Goal: Task Accomplishment & Management: Manage account settings

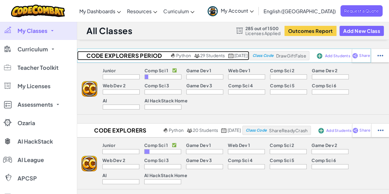
click at [132, 55] on h2 "Code Explorers Period 03 Trimester 1" at bounding box center [123, 55] width 92 height 9
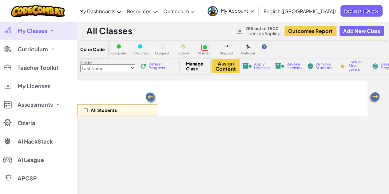
select select "560f1a9f22961295f9427742"
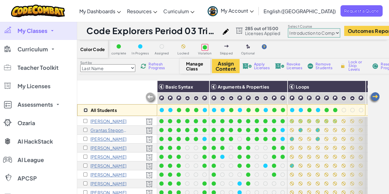
click at [84, 112] on input "checkbox" at bounding box center [86, 110] width 4 height 4
checkbox input "true"
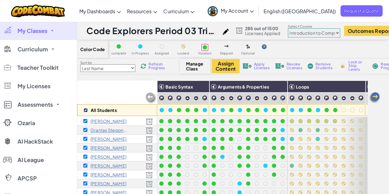
checkbox input "true"
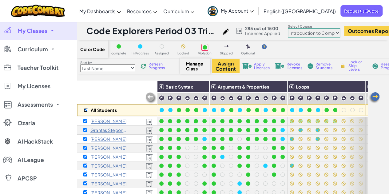
checkbox input "true"
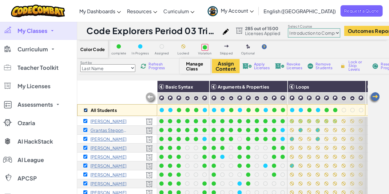
checkbox input "true"
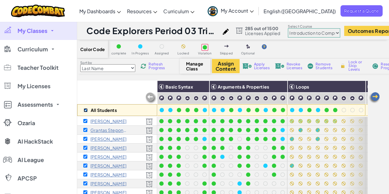
checkbox input "true"
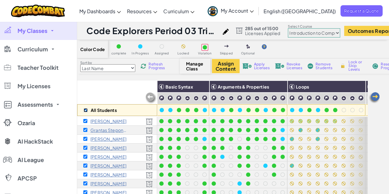
checkbox input "true"
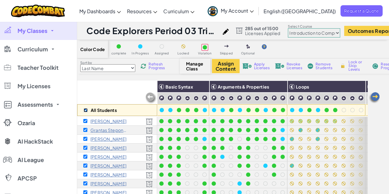
checkbox input "true"
click at [359, 86] on img at bounding box center [359, 86] width 11 height 9
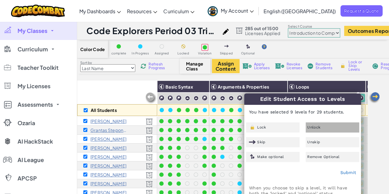
click at [325, 128] on div "Unlock" at bounding box center [333, 128] width 54 height 10
click at [348, 173] on link "Submit" at bounding box center [348, 172] width 16 height 5
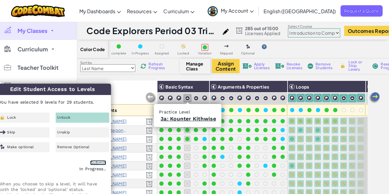
checkbox input "false"
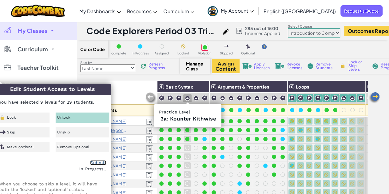
checkbox input "false"
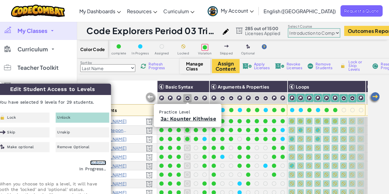
checkbox input "false"
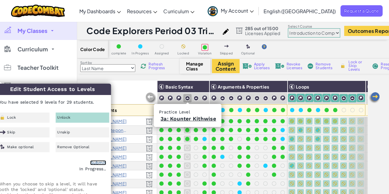
checkbox input "false"
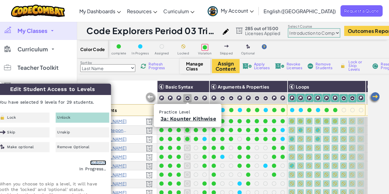
checkbox input "false"
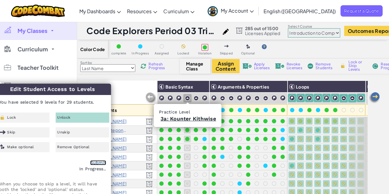
checkbox input "false"
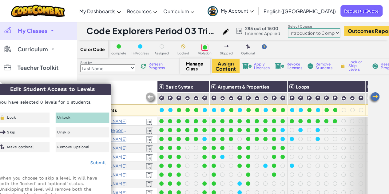
click at [133, 89] on div "All Students" at bounding box center [117, 99] width 80 height 36
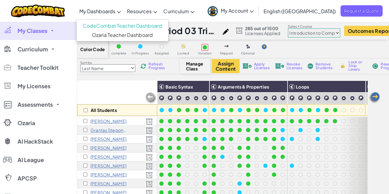
click at [115, 12] on span "My Dashboards" at bounding box center [97, 11] width 36 height 6
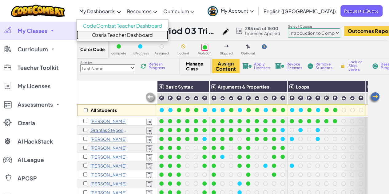
click at [139, 38] on link "Ozaria Teacher Dashboard" at bounding box center [123, 34] width 92 height 9
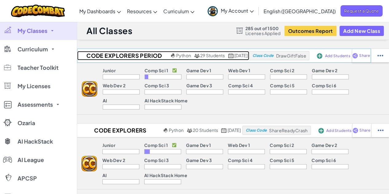
click at [126, 54] on h2 "Code Explorers Period 03 Trimester 1" at bounding box center [123, 55] width 92 height 9
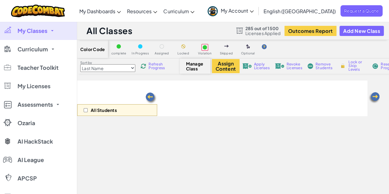
select select "560f1a9f22961295f9427742"
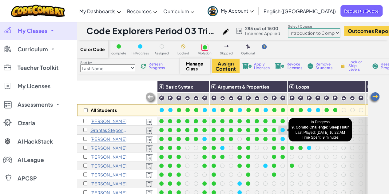
click at [283, 128] on div at bounding box center [283, 130] width 4 height 4
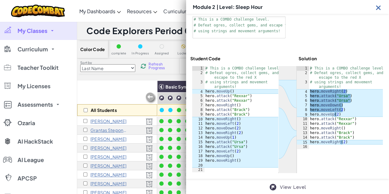
scroll to position [63, 0]
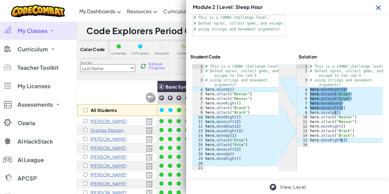
click at [378, 9] on img at bounding box center [379, 8] width 8 height 8
